Goal: Task Accomplishment & Management: Use online tool/utility

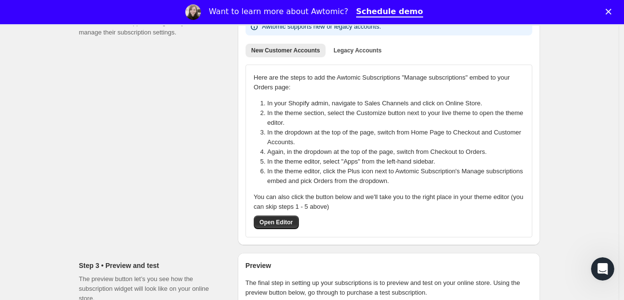
scroll to position [180, 0]
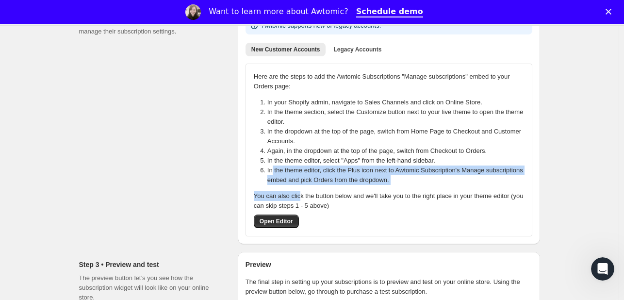
drag, startPoint x: 274, startPoint y: 172, endPoint x: 301, endPoint y: 189, distance: 31.9
click at [301, 189] on div "Here are the steps to add the Awtomic Subscriptions "Manage subscriptions" embe…" at bounding box center [389, 150] width 270 height 156
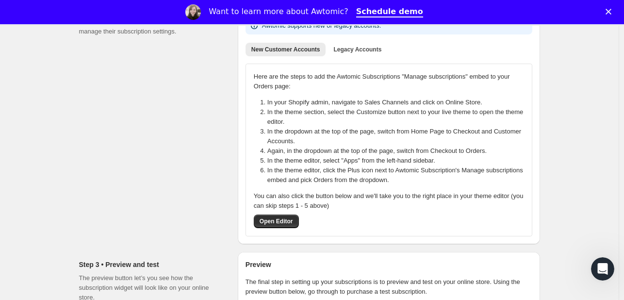
click at [136, 181] on div "Step 2 • Customer accounts Accounts allow shoppers to log in to your store and …" at bounding box center [154, 120] width 151 height 248
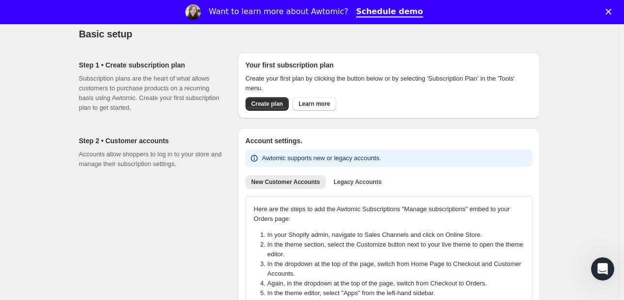
scroll to position [0, 0]
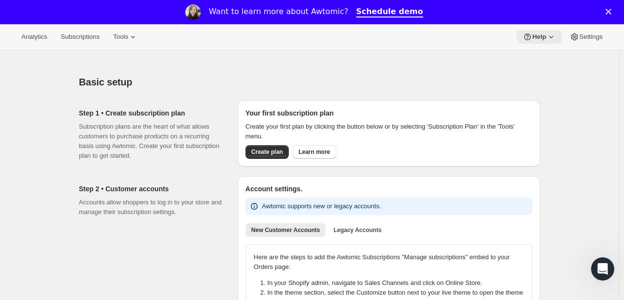
click at [550, 33] on icon at bounding box center [551, 37] width 10 height 10
click at [547, 53] on span "Setup guide" at bounding box center [538, 56] width 33 height 7
click at [542, 38] on span "Help" at bounding box center [539, 37] width 14 height 8
click at [541, 53] on span "Setup guide" at bounding box center [538, 56] width 33 height 7
click at [535, 37] on span "Help" at bounding box center [539, 37] width 14 height 8
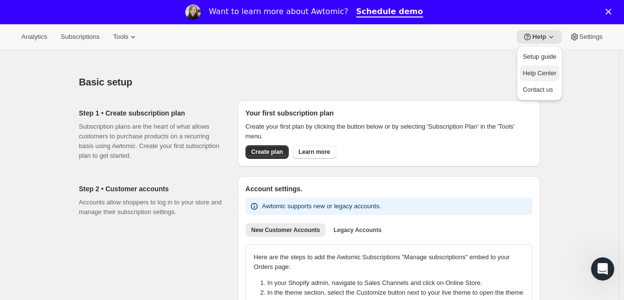
click at [542, 78] on span "Help Center" at bounding box center [538, 73] width 33 height 10
click at [265, 153] on span "Create plan" at bounding box center [267, 152] width 32 height 8
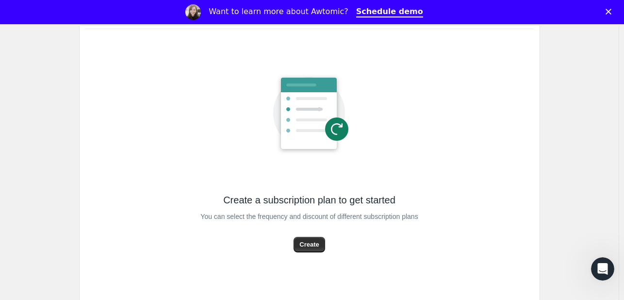
scroll to position [85, 0]
click at [311, 241] on span "Create" at bounding box center [308, 245] width 19 height 10
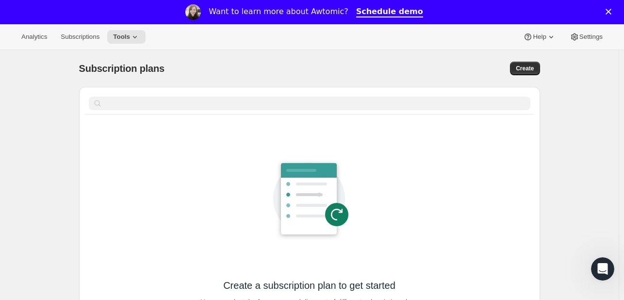
select select "WEEK"
select select "MONTH"
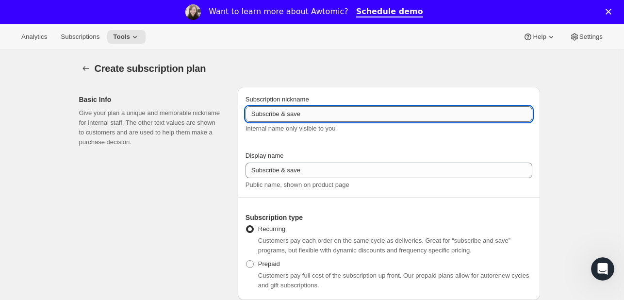
click at [316, 116] on input "Subscribe & save" at bounding box center [388, 114] width 287 height 16
drag, startPoint x: 320, startPoint y: 117, endPoint x: 252, endPoint y: 114, distance: 67.9
click at [252, 114] on input "Subscribe & save" at bounding box center [388, 114] width 287 height 16
click at [283, 115] on input "Wine Club" at bounding box center [388, 114] width 287 height 16
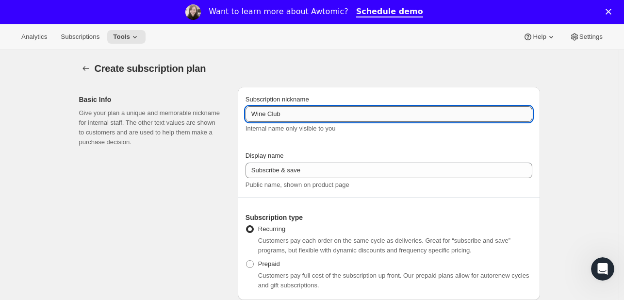
click at [283, 115] on input "Wine Club" at bounding box center [388, 114] width 287 height 16
type input "Wine Club"
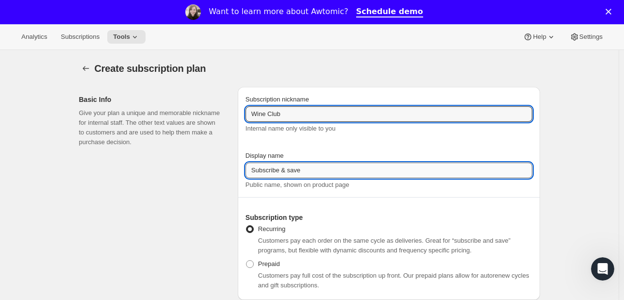
click at [295, 165] on input "Subscribe & save" at bounding box center [388, 170] width 287 height 16
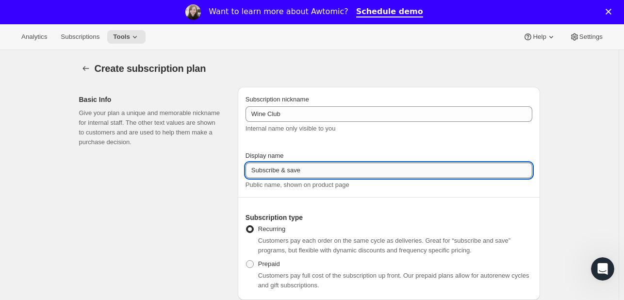
click at [295, 165] on input "Subscribe & save" at bounding box center [388, 170] width 287 height 16
paste input "Wine Club"
type input "Wine Club"
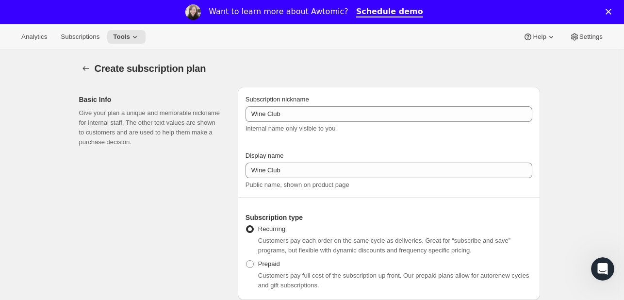
click at [214, 181] on div "Basic Info Give your plan a unique and memorable nickname for internal staff. T…" at bounding box center [154, 193] width 151 height 213
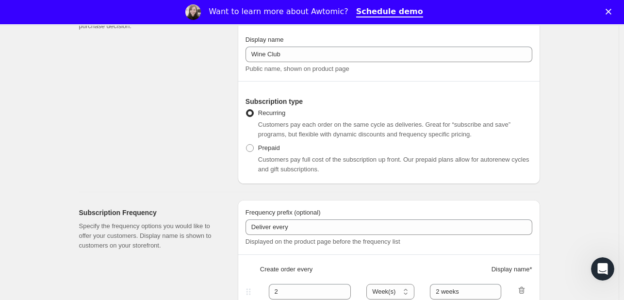
scroll to position [116, 0]
click at [279, 145] on span "Prepaid" at bounding box center [269, 147] width 22 height 7
click at [246, 144] on input "Prepaid" at bounding box center [246, 144] width 0 height 0
radio input "true"
select select "MONTH"
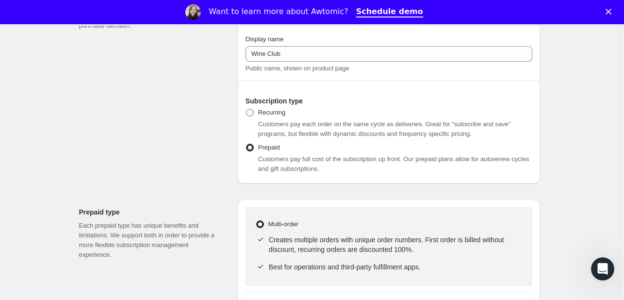
click at [273, 116] on span "Recurring" at bounding box center [271, 112] width 27 height 7
click at [246, 109] on input "Recurring" at bounding box center [246, 109] width 0 height 0
radio input "true"
select select "WEEK"
select select "MONTH"
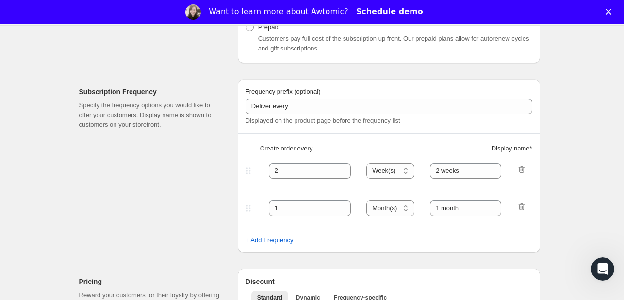
scroll to position [206, 0]
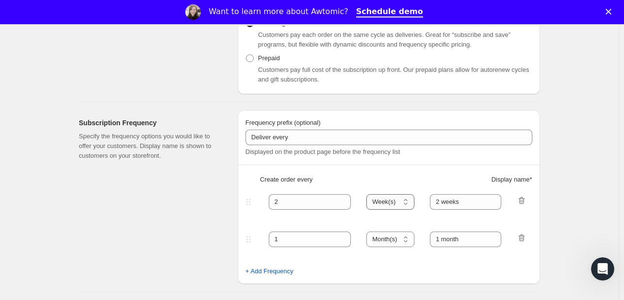
click at [398, 198] on select "Day(s) Week(s) Month(s) Year(s)" at bounding box center [390, 202] width 48 height 16
click at [397, 196] on select "Day(s) Week(s) Month(s) Year(s)" at bounding box center [390, 202] width 48 height 16
click at [521, 200] on icon "button" at bounding box center [521, 200] width 6 height 7
type input "1"
select select "MONTH"
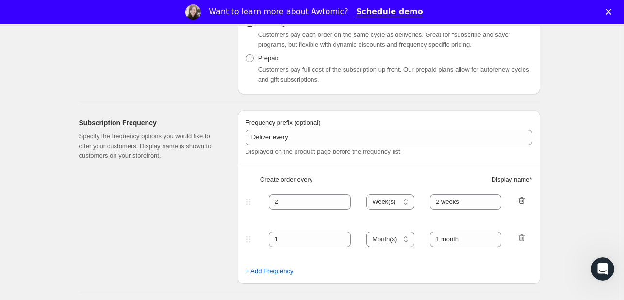
type input "1 month"
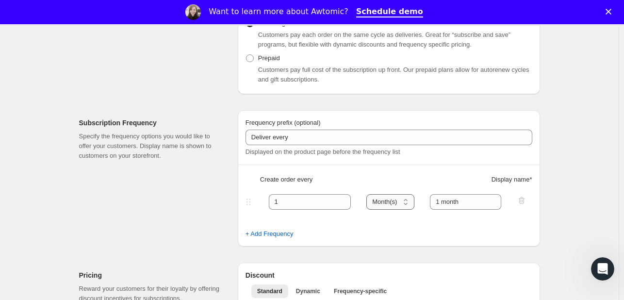
click at [404, 205] on select "Day(s) Week(s) Month(s) Year(s)" at bounding box center [390, 202] width 48 height 16
click at [322, 205] on input "1" at bounding box center [303, 202] width 68 height 16
type input "6"
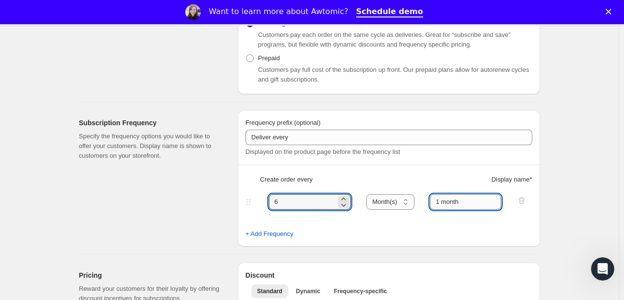
click at [443, 201] on input "1 month" at bounding box center [465, 202] width 71 height 16
type input "6 month"
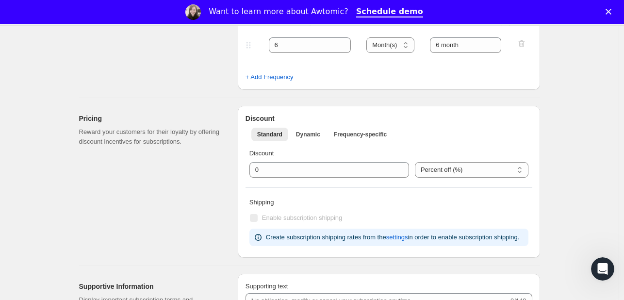
scroll to position [524, 0]
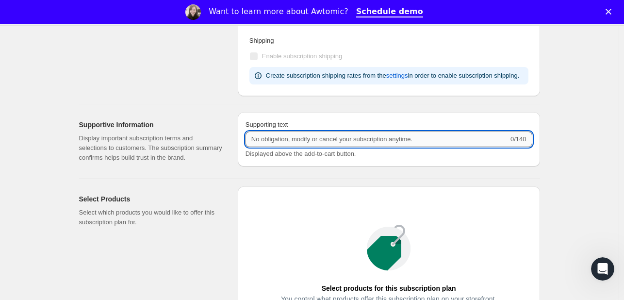
click at [311, 142] on input "Supporting text" at bounding box center [376, 139] width 263 height 16
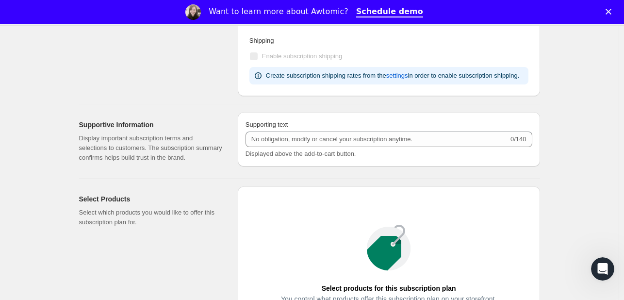
click at [184, 198] on h2 "Select Products" at bounding box center [150, 199] width 143 height 10
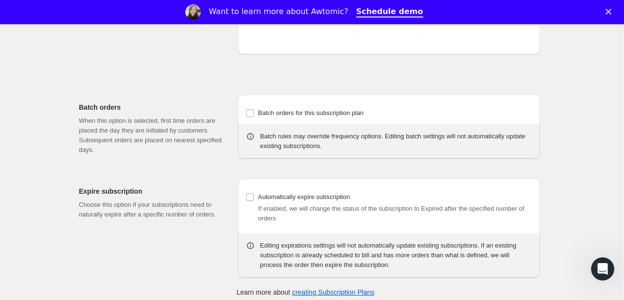
scroll to position [847, 0]
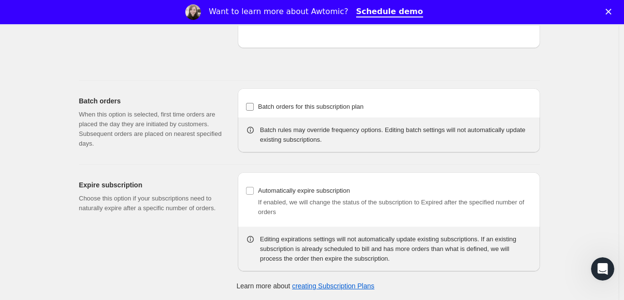
click at [273, 103] on span "Batch orders for this subscription plan" at bounding box center [311, 106] width 106 height 7
click at [254, 103] on input "Batch orders for this subscription plan" at bounding box center [250, 107] width 8 height 8
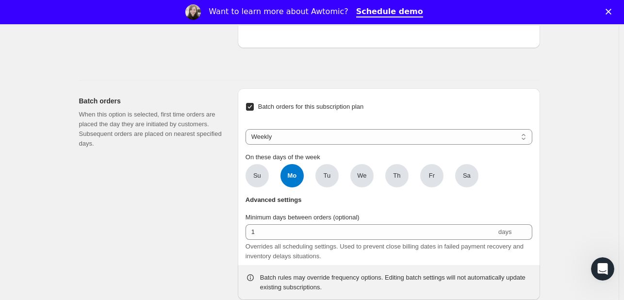
click at [275, 103] on span "Batch orders for this subscription plan" at bounding box center [311, 106] width 106 height 7
click at [254, 103] on input "Batch orders for this subscription plan" at bounding box center [250, 107] width 8 height 8
checkbox input "false"
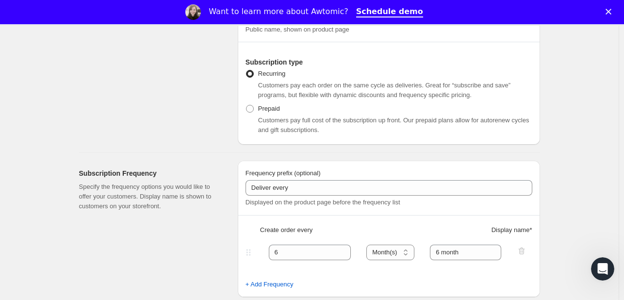
scroll to position [0, 0]
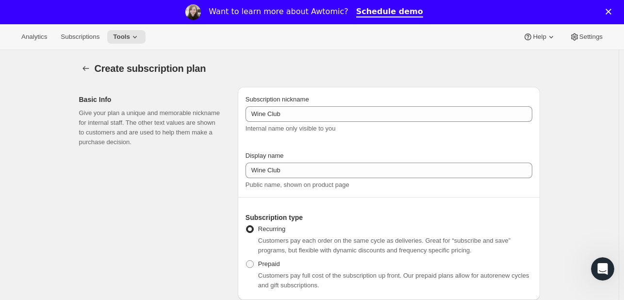
type input "Subscribe & save"
type input "2"
select select "WEEK"
type input "2 weeks"
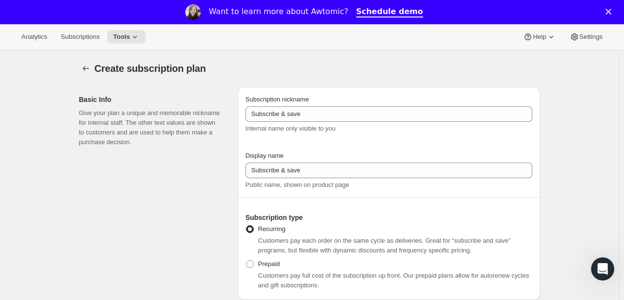
select select "MONTH"
click at [586, 42] on button "Settings" at bounding box center [585, 37] width 45 height 14
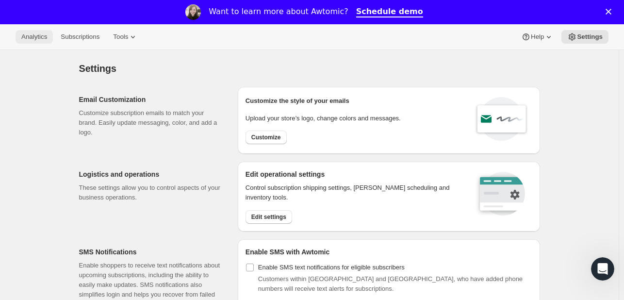
click at [45, 35] on span "Analytics" at bounding box center [34, 37] width 26 height 8
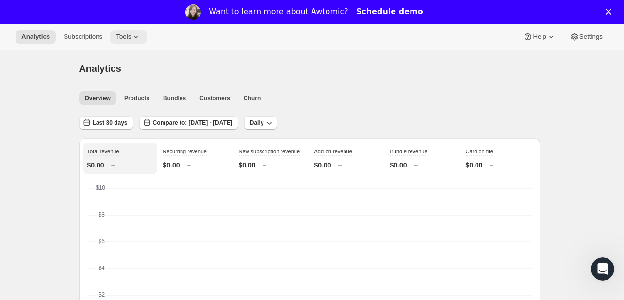
click at [133, 32] on icon at bounding box center [136, 37] width 10 height 10
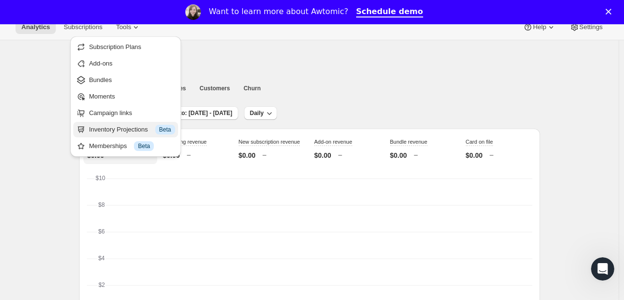
scroll to position [11, 0]
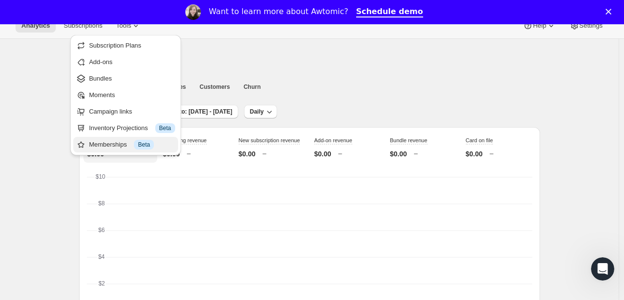
click at [134, 147] on span "Info Beta" at bounding box center [144, 145] width 20 height 10
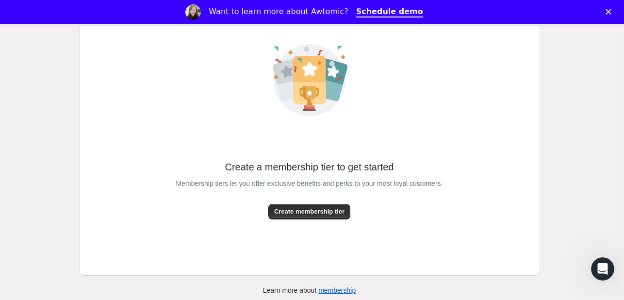
scroll to position [87, 0]
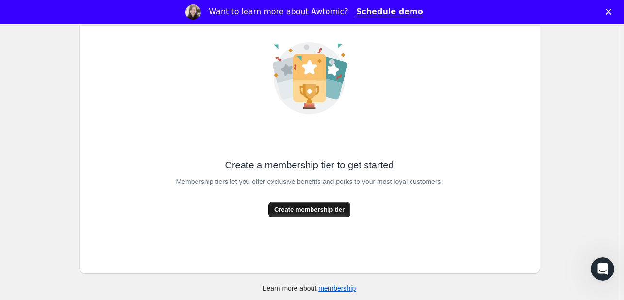
click at [307, 208] on span "Create membership tier" at bounding box center [309, 210] width 70 height 10
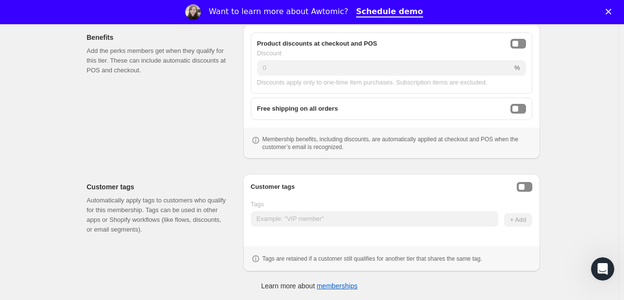
scroll to position [62, 0]
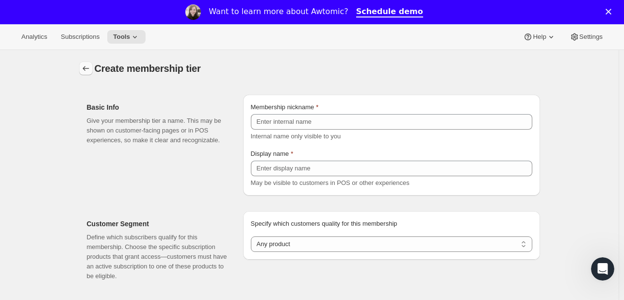
click at [82, 70] on button "Memberships" at bounding box center [86, 69] width 14 height 14
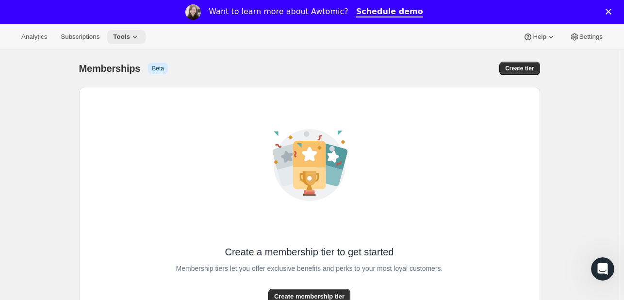
click at [125, 37] on span "Tools" at bounding box center [121, 37] width 17 height 8
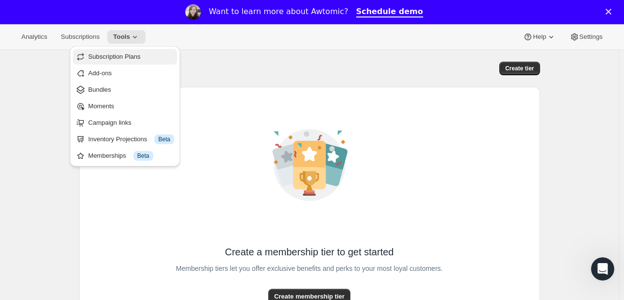
click at [124, 60] on span "Subscription Plans" at bounding box center [114, 56] width 52 height 7
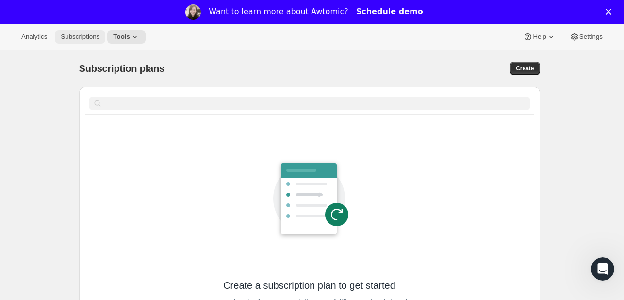
click at [80, 35] on span "Subscriptions" at bounding box center [80, 37] width 39 height 8
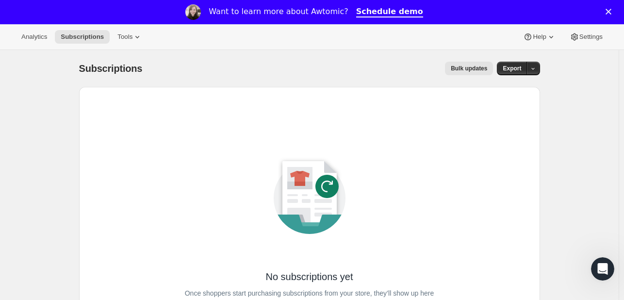
click at [301, 9] on div "Want to learn more about Awtomic?" at bounding box center [278, 12] width 139 height 10
click at [564, 114] on div "Subscriptions. This page is ready Subscriptions Bulk updates More actions Bulk …" at bounding box center [309, 218] width 618 height 336
click at [592, 36] on span "Settings" at bounding box center [590, 37] width 23 height 8
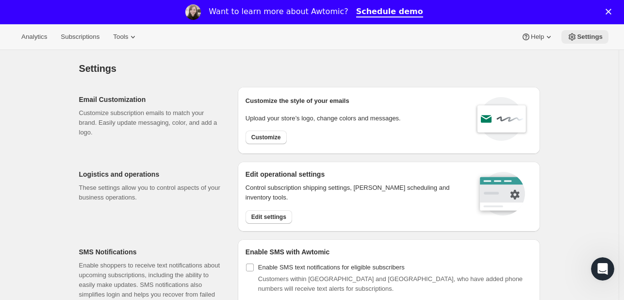
click at [579, 36] on span "Settings" at bounding box center [590, 37] width 26 height 8
click at [537, 39] on span "Help" at bounding box center [537, 37] width 13 height 8
click at [533, 75] on span "Help Center" at bounding box center [538, 72] width 33 height 7
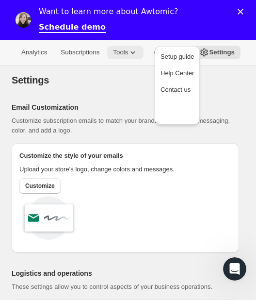
click at [124, 52] on span "Tools" at bounding box center [120, 52] width 15 height 8
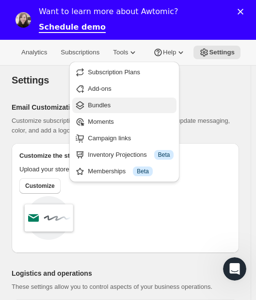
click at [114, 106] on span "Bundles" at bounding box center [131, 105] width 86 height 10
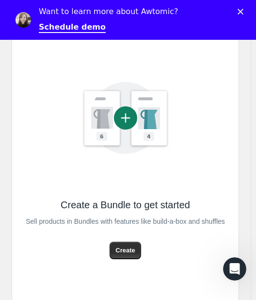
scroll to position [159, 0]
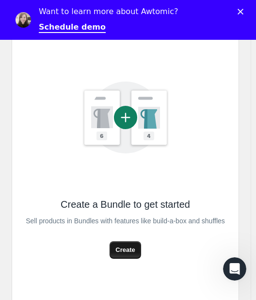
click at [123, 254] on span "Create" at bounding box center [124, 250] width 19 height 10
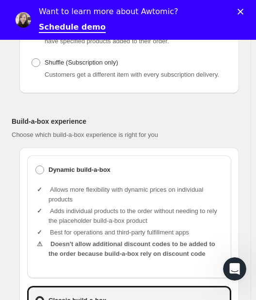
scroll to position [279, 0]
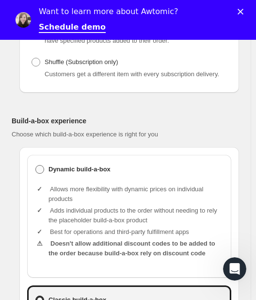
click at [43, 168] on span at bounding box center [39, 169] width 9 height 9
click at [36, 165] on input "Dynamic build-a-box" at bounding box center [35, 165] width 0 height 0
radio input "true"
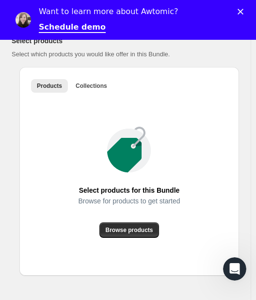
scroll to position [719, 0]
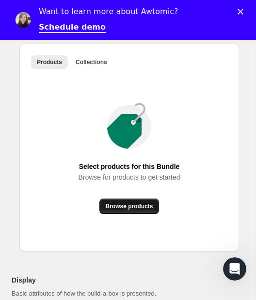
click at [110, 207] on button "Browse products" at bounding box center [128, 206] width 59 height 16
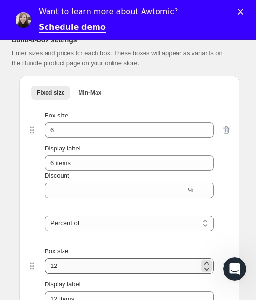
scroll to position [1115, 0]
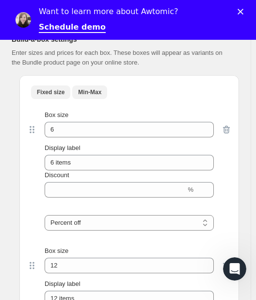
click at [85, 90] on span "Min-Max" at bounding box center [89, 92] width 23 height 8
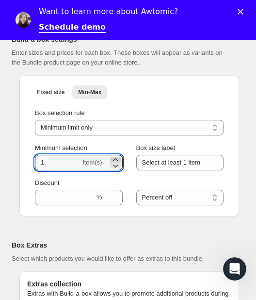
click at [115, 156] on icon at bounding box center [116, 160] width 10 height 10
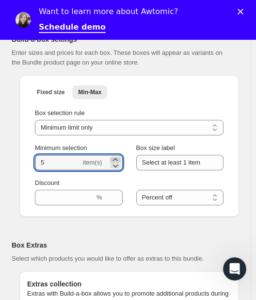
type input "6"
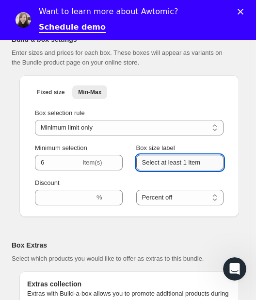
click at [187, 158] on input "Select at least 1 item" at bounding box center [180, 163] width 88 height 16
click at [204, 161] on input "Select at least 6 item" at bounding box center [180, 163] width 88 height 16
type input "Select at least 6 items"
click at [91, 232] on div "Box Extras Select which products you would like to offer as extras to this bund…" at bounding box center [122, 247] width 220 height 31
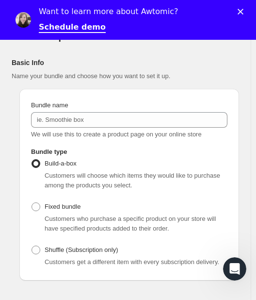
scroll to position [97, 0]
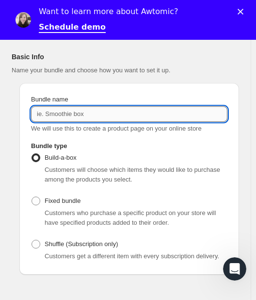
click at [76, 118] on input "Bundle name" at bounding box center [129, 114] width 196 height 16
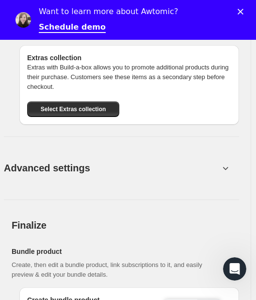
scroll to position [1341, 0]
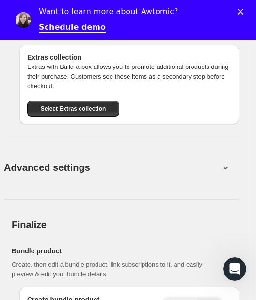
type input "Wine Club Red Wines"
click at [65, 165] on span "Advanced settings" at bounding box center [47, 168] width 86 height 16
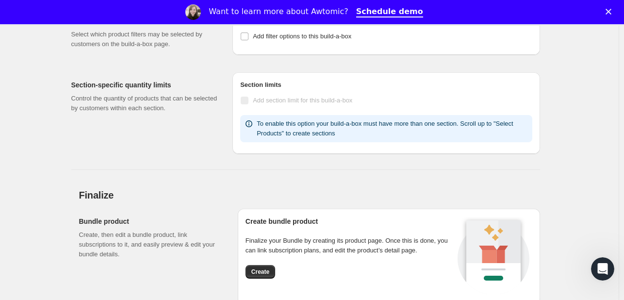
scroll to position [1330, 0]
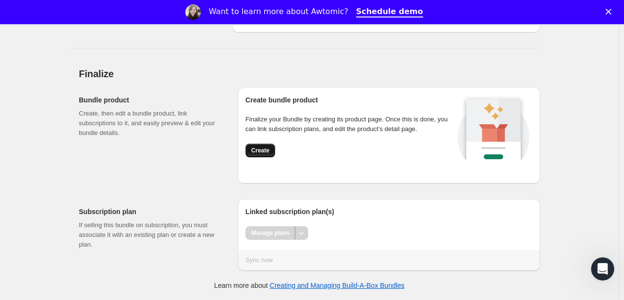
click at [260, 146] on button "Create" at bounding box center [260, 151] width 30 height 14
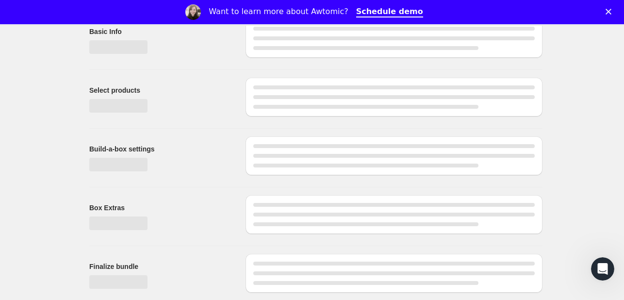
scroll to position [0, 0]
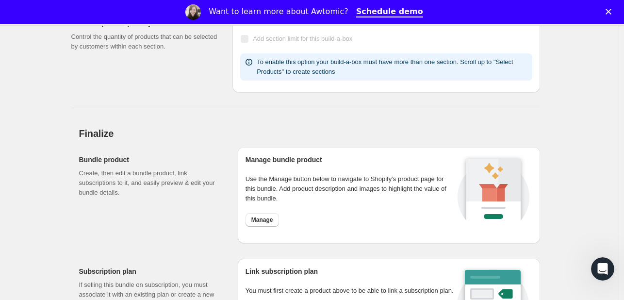
scroll to position [1054, 0]
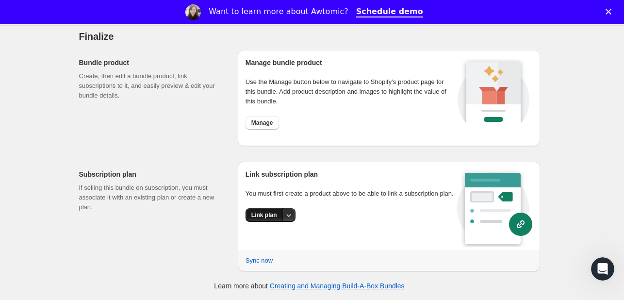
click at [264, 215] on span "Link plan" at bounding box center [264, 215] width 26 height 8
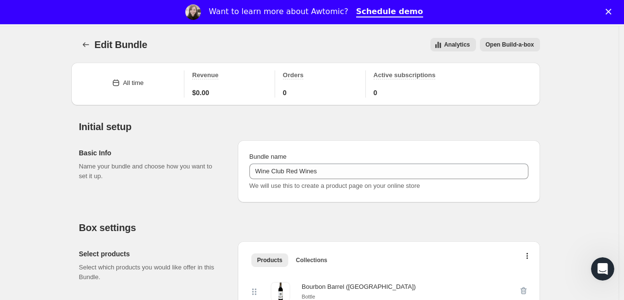
scroll to position [1030, 0]
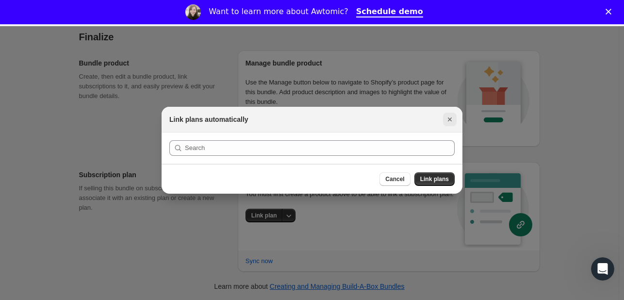
click at [448, 117] on icon "Close" at bounding box center [450, 119] width 4 height 4
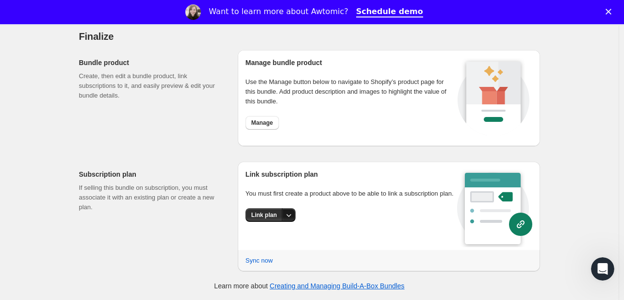
click at [286, 213] on icon "More actions" at bounding box center [289, 215] width 10 height 10
click at [272, 234] on span "Link plan" at bounding box center [267, 235] width 46 height 10
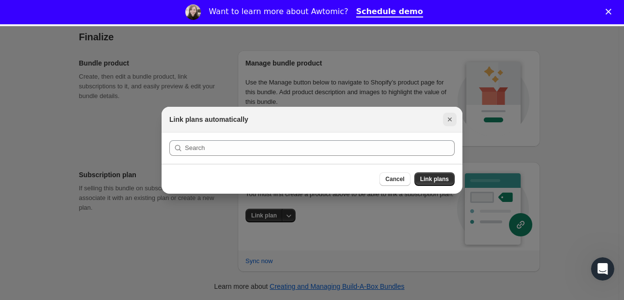
click at [446, 119] on icon "Close" at bounding box center [450, 119] width 10 height 10
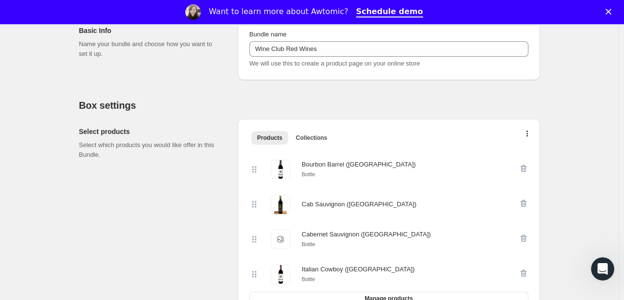
scroll to position [0, 0]
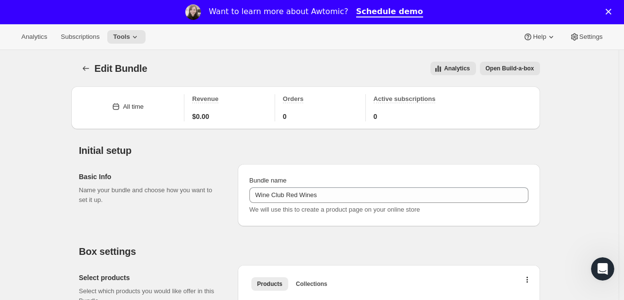
click at [502, 69] on span "Open Build-a-box" at bounding box center [509, 68] width 48 height 8
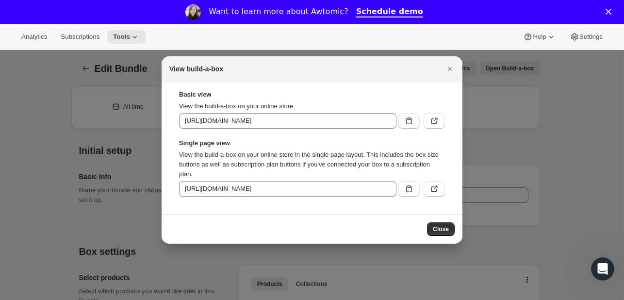
click at [414, 126] on button ":r8p:" at bounding box center [408, 121] width 21 height 16
click at [449, 65] on icon "Close" at bounding box center [450, 69] width 10 height 10
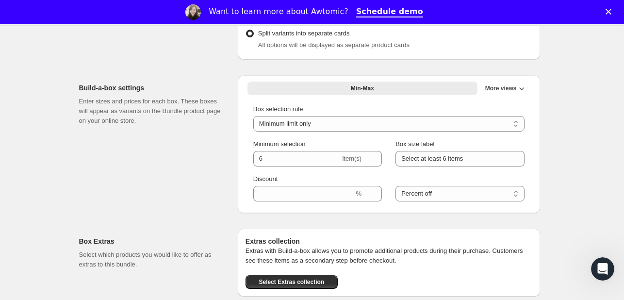
scroll to position [526, 0]
click at [507, 94] on button "More views" at bounding box center [504, 88] width 51 height 14
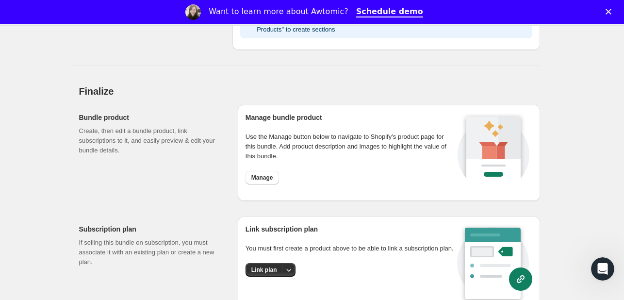
scroll to position [1054, 0]
